Goal: Task Accomplishment & Management: Manage account settings

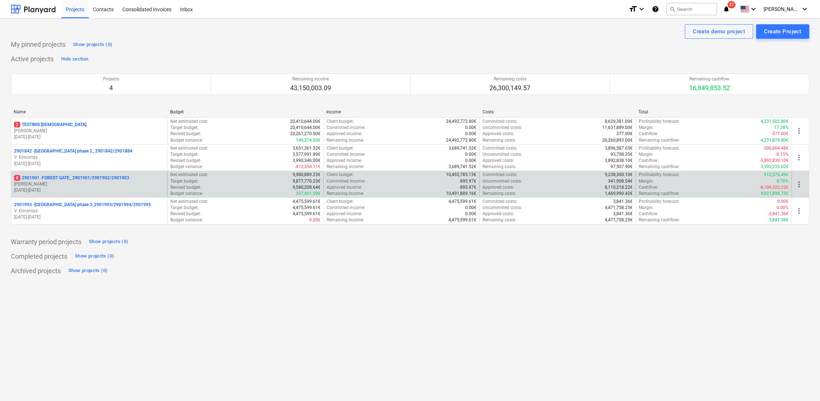
click at [95, 190] on p "[DATE] - [DATE]" at bounding box center [89, 190] width 150 height 6
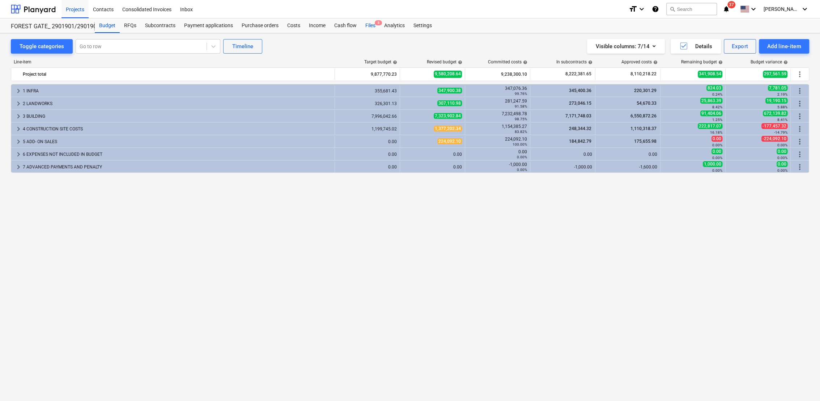
click at [366, 26] on div "Files 8" at bounding box center [370, 25] width 19 height 14
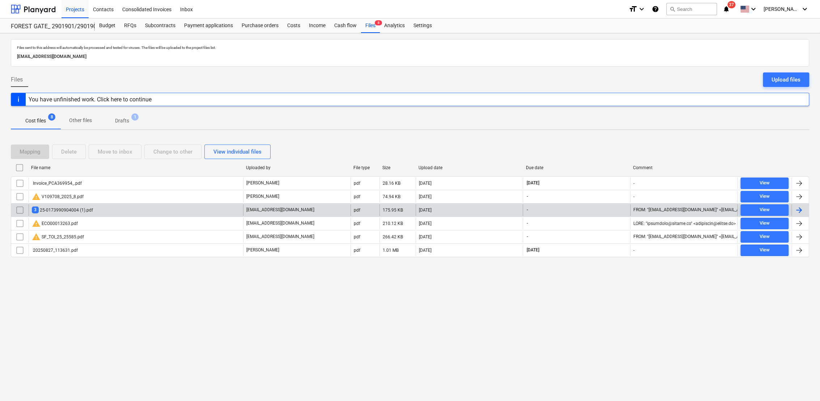
click at [65, 208] on div "3 25-0173990904004 (1).pdf" at bounding box center [62, 209] width 61 height 7
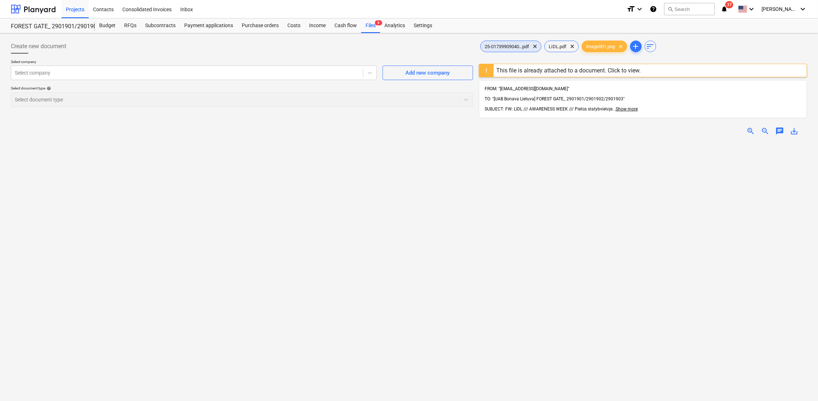
click at [503, 44] on span "25-01739909040...pdf" at bounding box center [507, 46] width 53 height 5
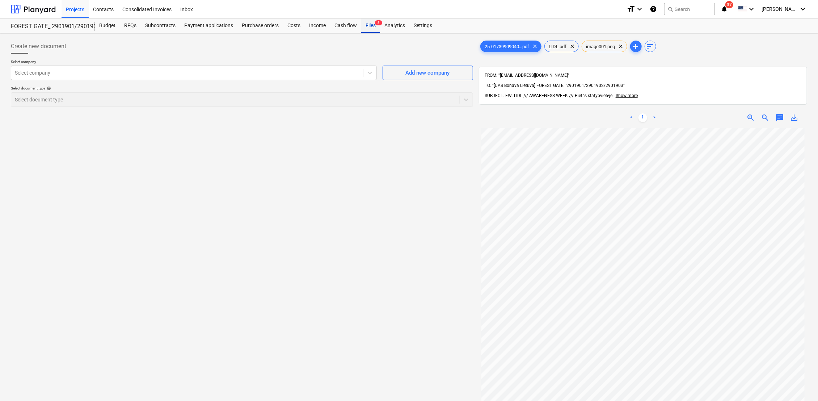
click at [371, 24] on div "Files 8" at bounding box center [370, 25] width 19 height 14
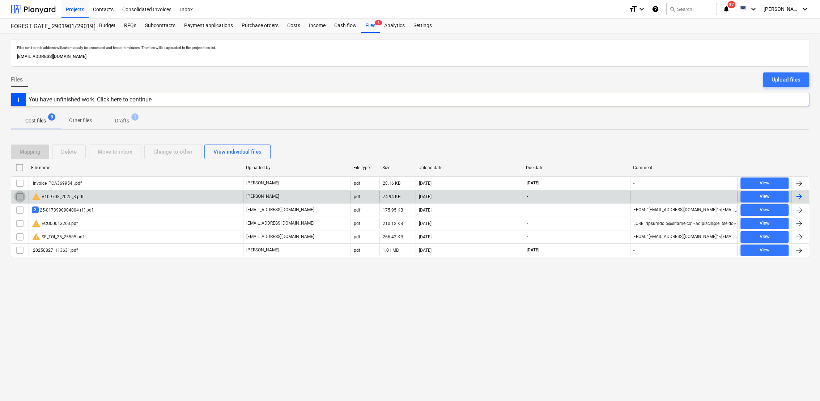
click at [17, 194] on input "checkbox" at bounding box center [20, 197] width 12 height 12
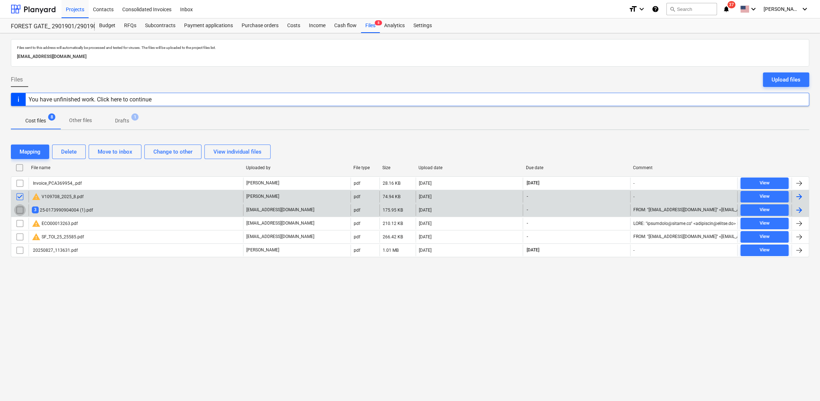
click at [17, 210] on input "checkbox" at bounding box center [20, 210] width 12 height 12
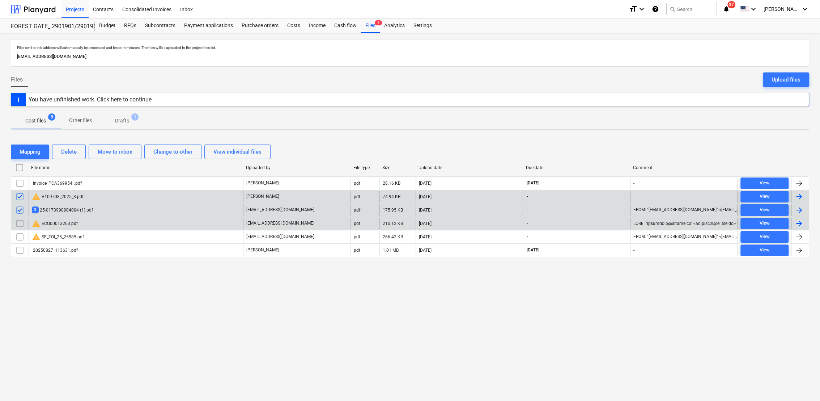
click at [21, 222] on input "checkbox" at bounding box center [20, 223] width 12 height 12
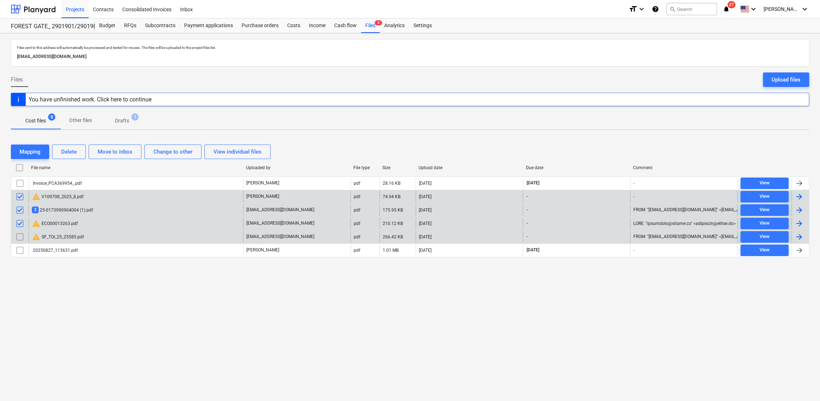
click at [17, 235] on input "checkbox" at bounding box center [20, 237] width 12 height 12
click at [71, 155] on div "Delete" at bounding box center [69, 151] width 16 height 9
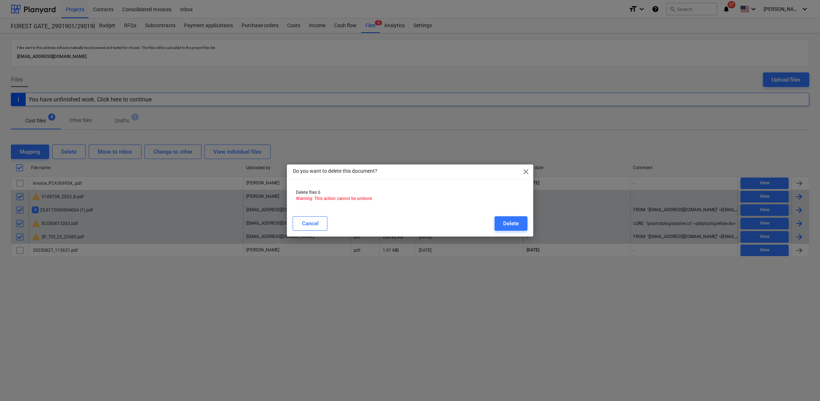
click at [528, 222] on div "Cancel Delete" at bounding box center [409, 223] width 243 height 20
drag, startPoint x: 453, startPoint y: 170, endPoint x: 450, endPoint y: 276, distance: 106.8
click at [450, 276] on div "Do you want to delete this document? close Delete files 6 Warning: This action …" at bounding box center [410, 200] width 820 height 401
click at [524, 172] on span "close" at bounding box center [526, 171] width 9 height 9
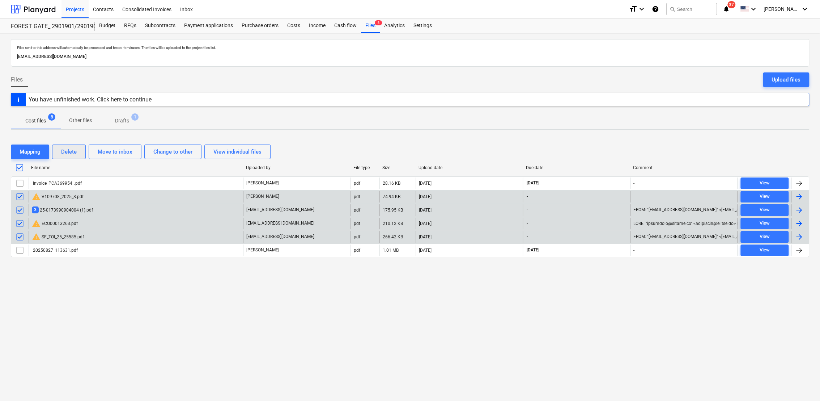
click at [75, 151] on div "Delete" at bounding box center [69, 151] width 16 height 9
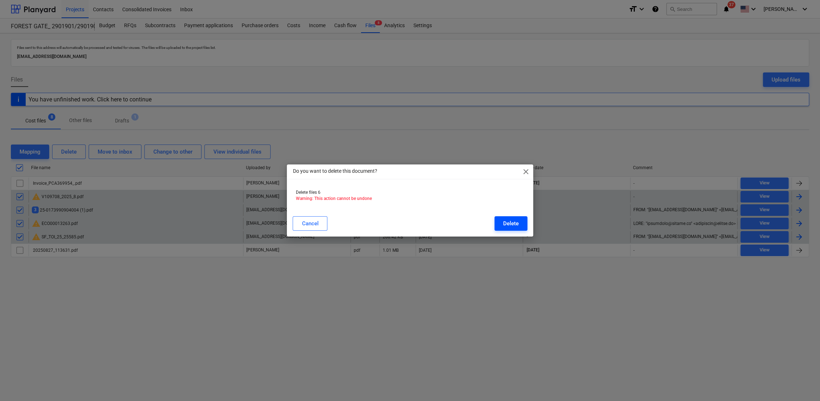
click at [513, 222] on div "Delete" at bounding box center [511, 223] width 16 height 9
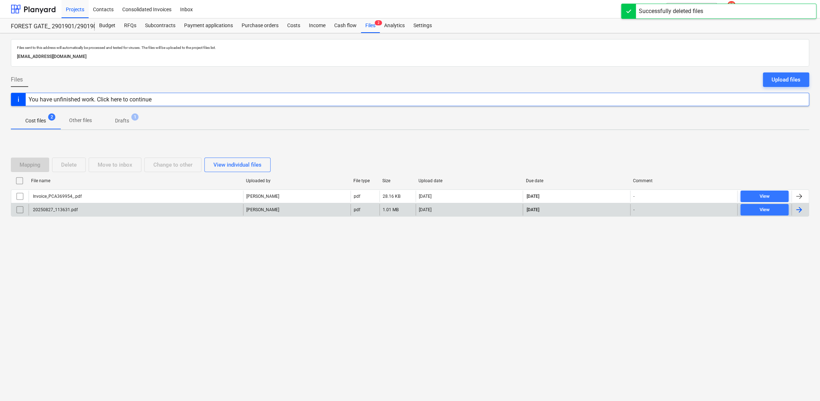
click at [124, 121] on p "Drafts" at bounding box center [122, 121] width 14 height 8
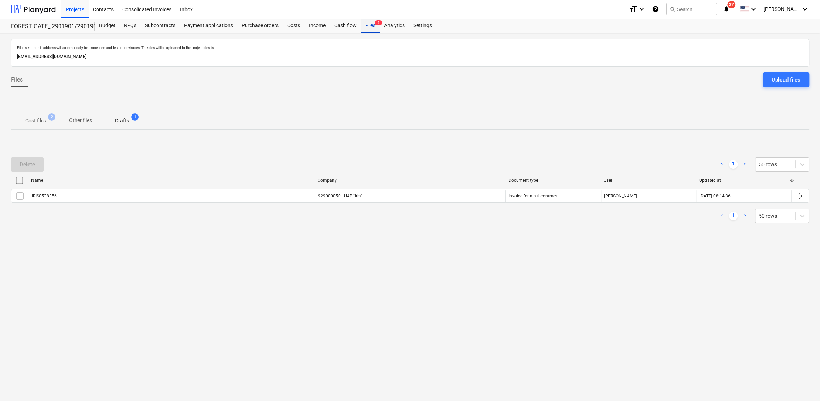
drag, startPoint x: 368, startPoint y: 28, endPoint x: 364, endPoint y: 31, distance: 5.4
click at [368, 28] on div "Files 2" at bounding box center [370, 25] width 19 height 14
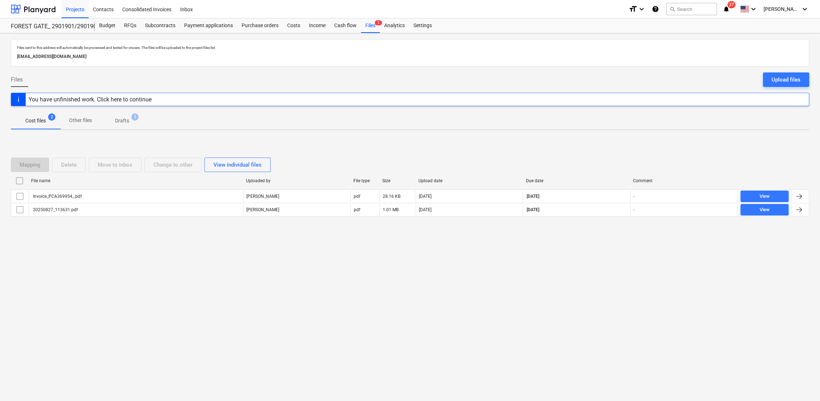
click at [126, 119] on p "Drafts" at bounding box center [122, 121] width 14 height 8
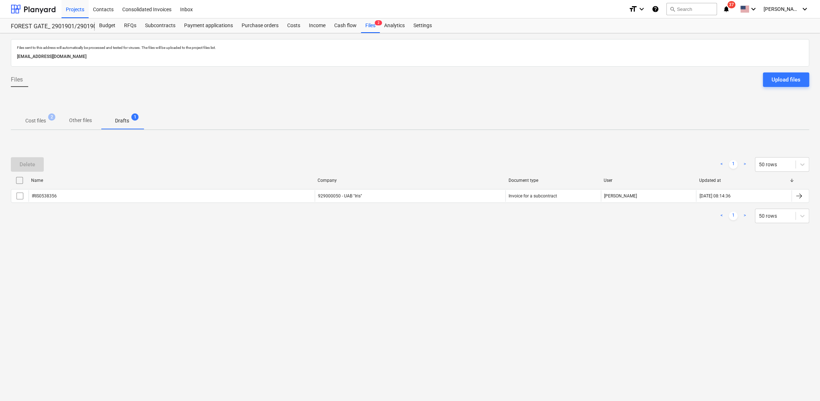
click at [32, 119] on p "Cost files" at bounding box center [35, 121] width 21 height 8
